Goal: Communication & Community: Answer question/provide support

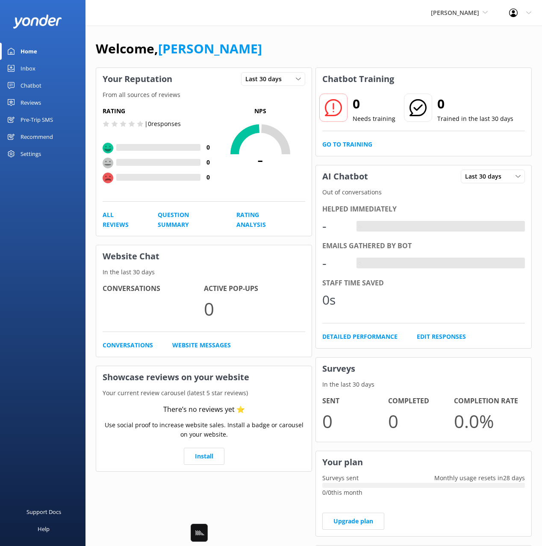
click at [286, 49] on div "Welcome, [PERSON_NAME]" at bounding box center [314, 52] width 436 height 29
drag, startPoint x: 29, startPoint y: 70, endPoint x: 64, endPoint y: 60, distance: 36.3
click at [29, 70] on div "Inbox" at bounding box center [28, 68] width 15 height 17
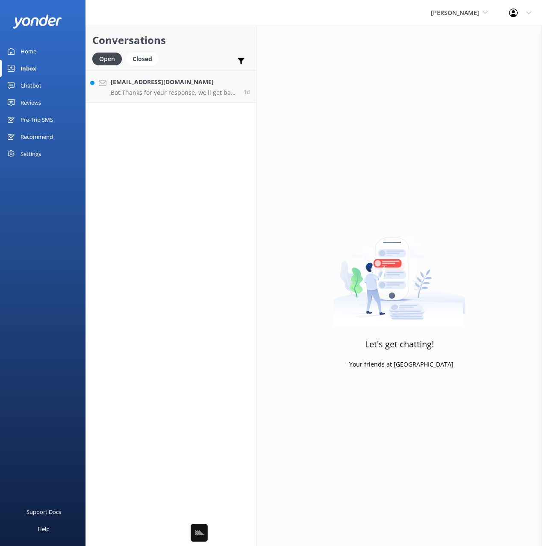
drag, startPoint x: 210, startPoint y: 42, endPoint x: 183, endPoint y: 50, distance: 27.2
click at [201, 43] on h2 "Conversations" at bounding box center [170, 40] width 157 height 16
click at [197, 39] on h2 "Conversations" at bounding box center [170, 40] width 157 height 16
click at [168, 91] on p "Bot: Thanks for your response, we'll get back to you as soon as we can during o…" at bounding box center [174, 93] width 127 height 8
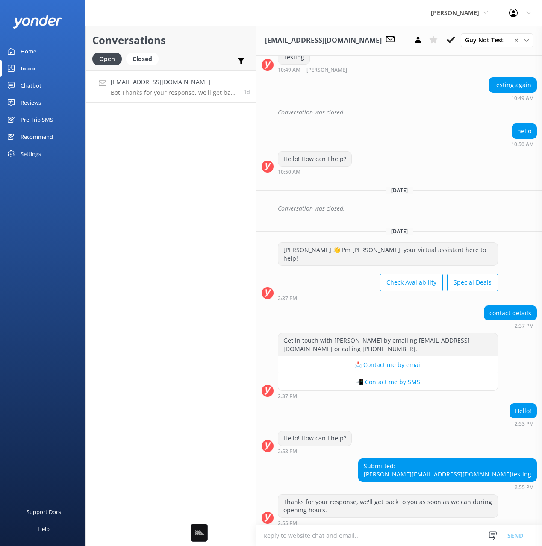
scroll to position [617, 0]
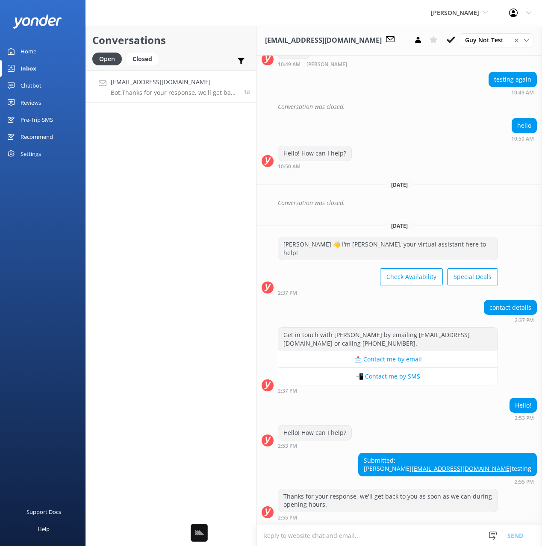
click at [227, 34] on h2 "Conversations" at bounding box center [170, 40] width 157 height 16
click at [386, 40] on icon at bounding box center [390, 39] width 9 height 9
click at [345, 44] on div "[EMAIL_ADDRESS][DOMAIN_NAME]" at bounding box center [332, 40] width 134 height 11
click at [386, 41] on icon at bounding box center [390, 39] width 9 height 9
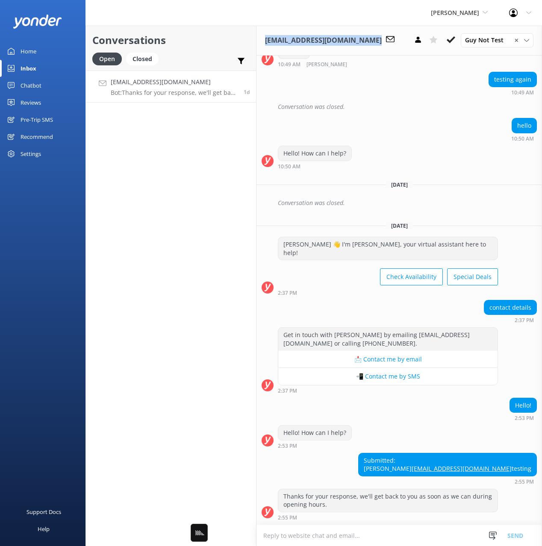
click at [386, 41] on icon at bounding box center [390, 39] width 9 height 9
click at [354, 40] on div "[EMAIL_ADDRESS][DOMAIN_NAME] Guy Not Test ✕ [PERSON_NAME] Guy Not Test [PERSON_…" at bounding box center [400, 41] width 286 height 30
click at [144, 58] on div "Closed" at bounding box center [142, 59] width 32 height 13
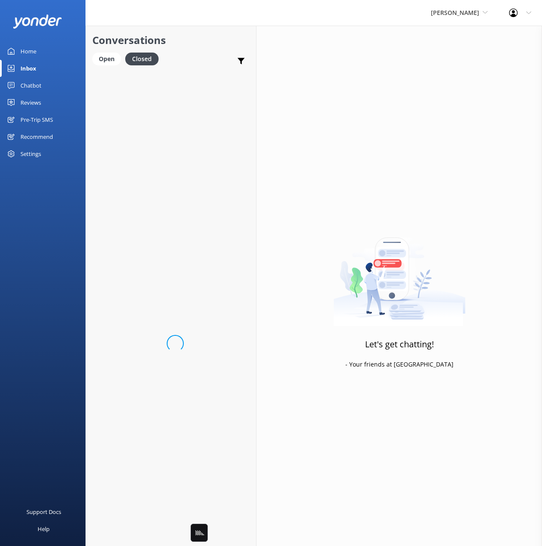
click at [197, 50] on div "Conversations Open Closed Important Assigned to me Unassigned" at bounding box center [171, 48] width 170 height 45
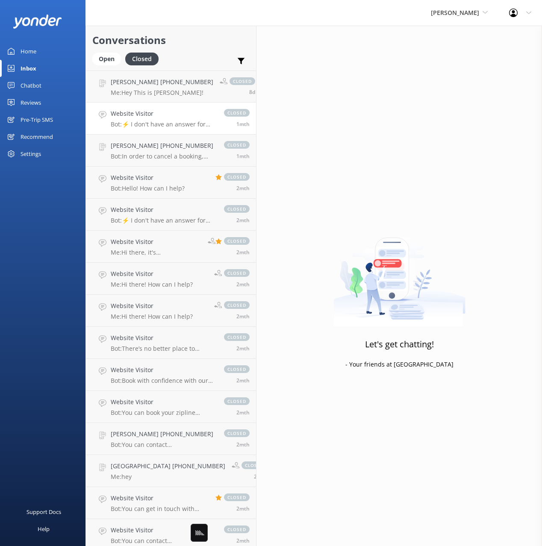
click at [165, 124] on p "Bot: ⚡ I don't have an answer for that in my knowledge base. Please try and rep…" at bounding box center [163, 125] width 105 height 8
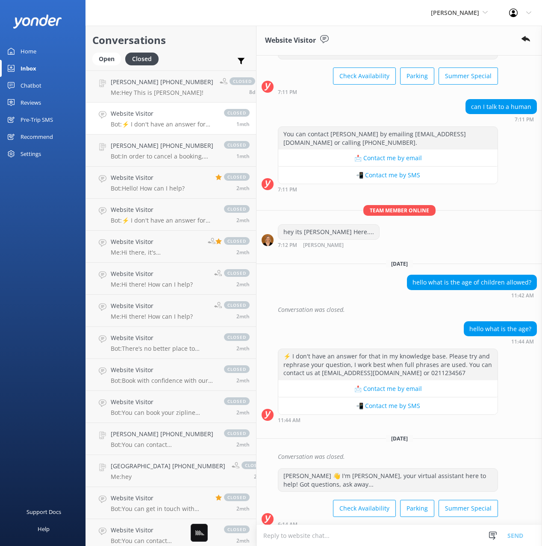
scroll to position [231, 0]
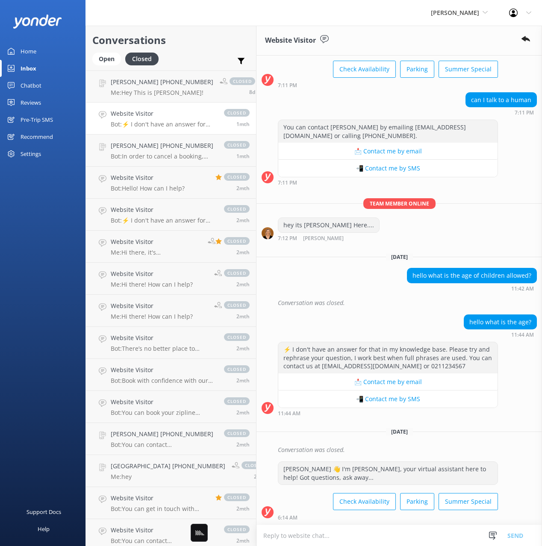
click at [324, 40] on icon at bounding box center [324, 39] width 9 height 9
drag, startPoint x: 324, startPoint y: 38, endPoint x: 339, endPoint y: 43, distance: 16.5
click at [339, 43] on div "Website Visitor" at bounding box center [400, 41] width 286 height 30
click at [342, 43] on div "Website Visitor" at bounding box center [400, 41] width 286 height 30
drag, startPoint x: 108, startPoint y: 58, endPoint x: 121, endPoint y: 57, distance: 13.3
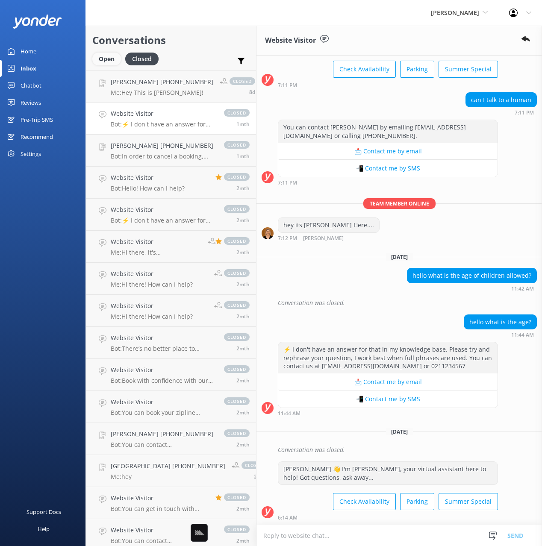
click at [108, 58] on div "Open" at bounding box center [106, 59] width 29 height 13
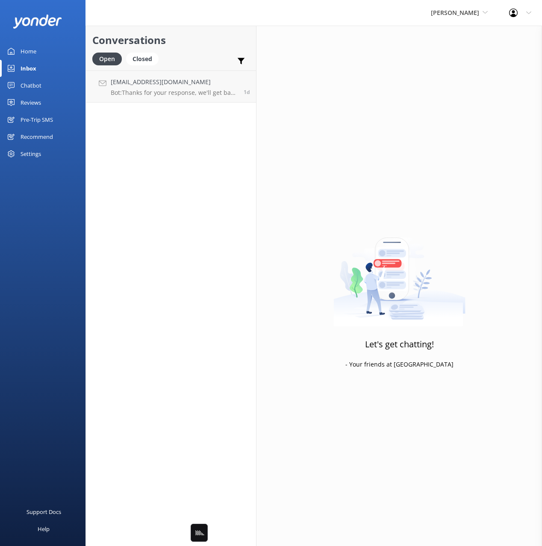
click at [186, 48] on h2 "Conversations" at bounding box center [170, 40] width 157 height 16
click at [192, 89] on p "Bot: Thanks for your response, we'll get back to you as soon as we can during o…" at bounding box center [174, 93] width 127 height 8
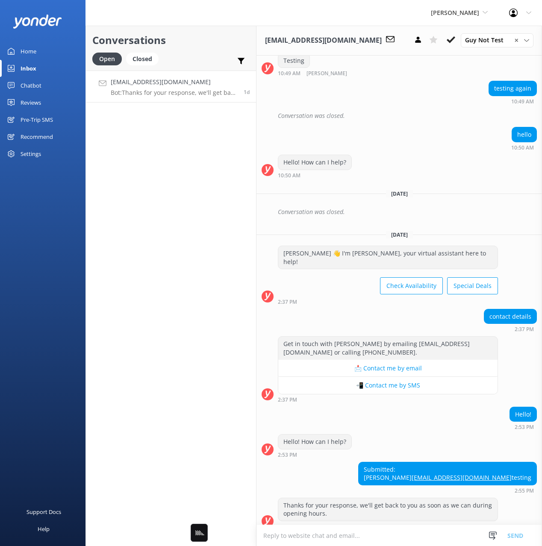
drag, startPoint x: 191, startPoint y: 51, endPoint x: 199, endPoint y: 52, distance: 8.2
click at [191, 51] on div "Conversations Open Closed Important Assigned to me Unassigned" at bounding box center [171, 48] width 170 height 45
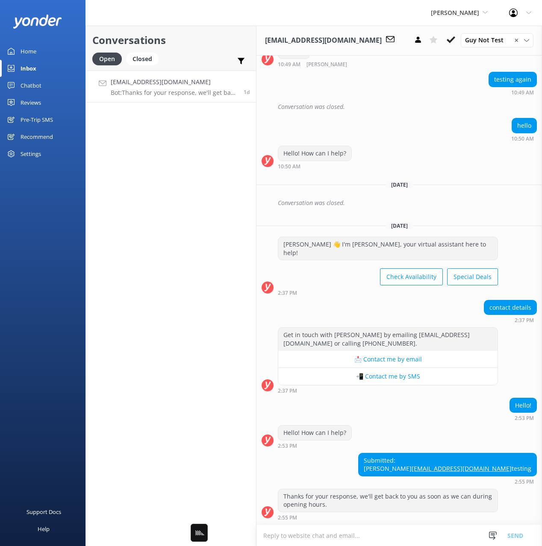
scroll to position [617, 0]
click at [422, 131] on div "hello 10:50 AM" at bounding box center [400, 130] width 286 height 24
click at [375, 12] on div "Yonder Zipline Black Cat Cruises [GEOGRAPHIC_DATA] [GEOGRAPHIC_DATA] [GEOGRAPHI…" at bounding box center [271, 13] width 542 height 26
click at [215, 39] on h2 "Conversations" at bounding box center [170, 40] width 157 height 16
